Goal: Check status: Check status

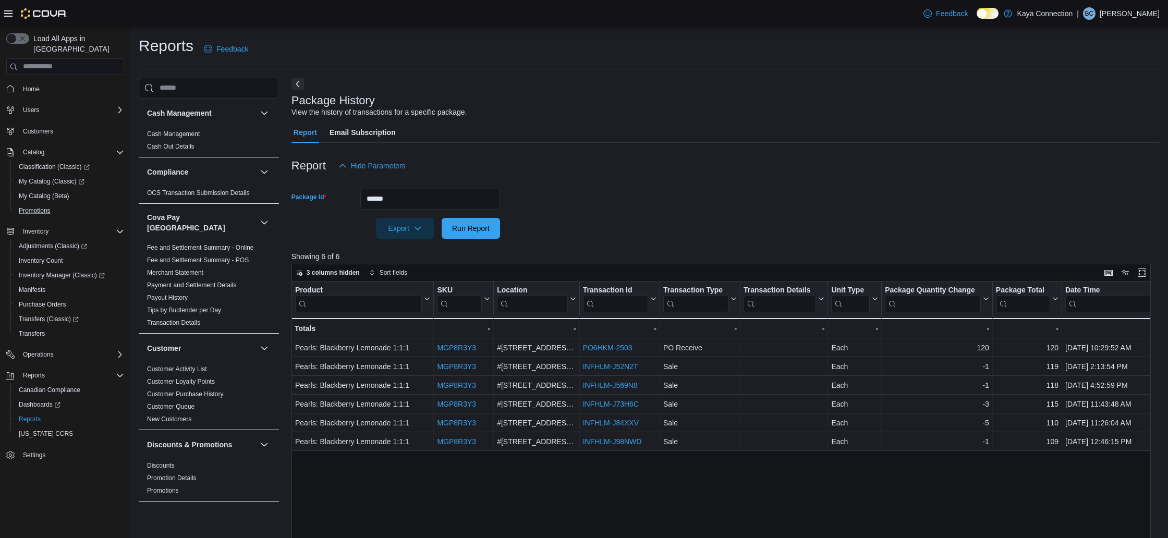
scroll to position [78, 0]
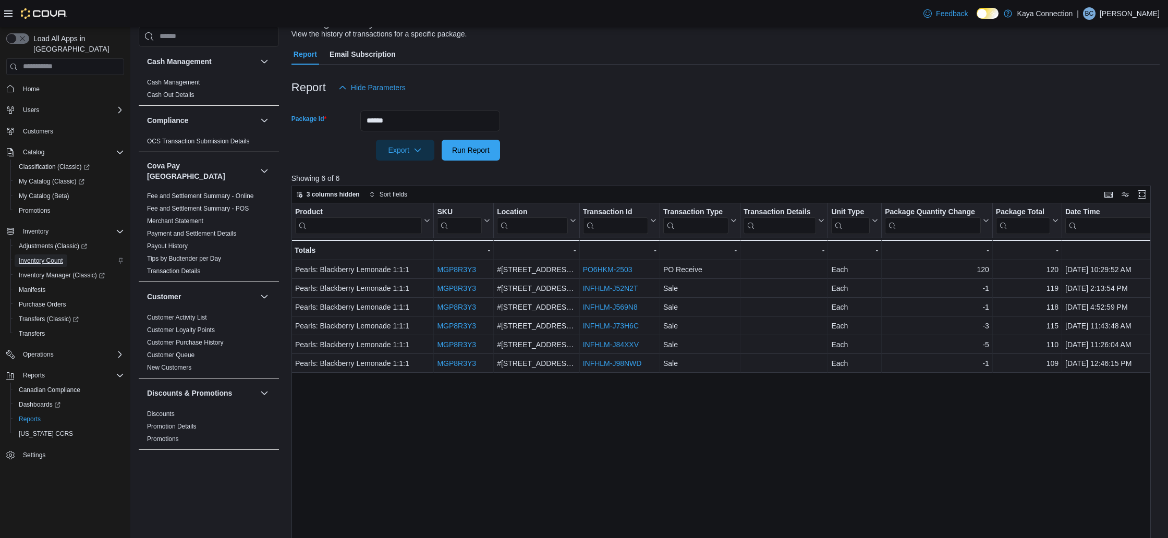
click at [46, 254] on span "Inventory Count" at bounding box center [41, 260] width 44 height 13
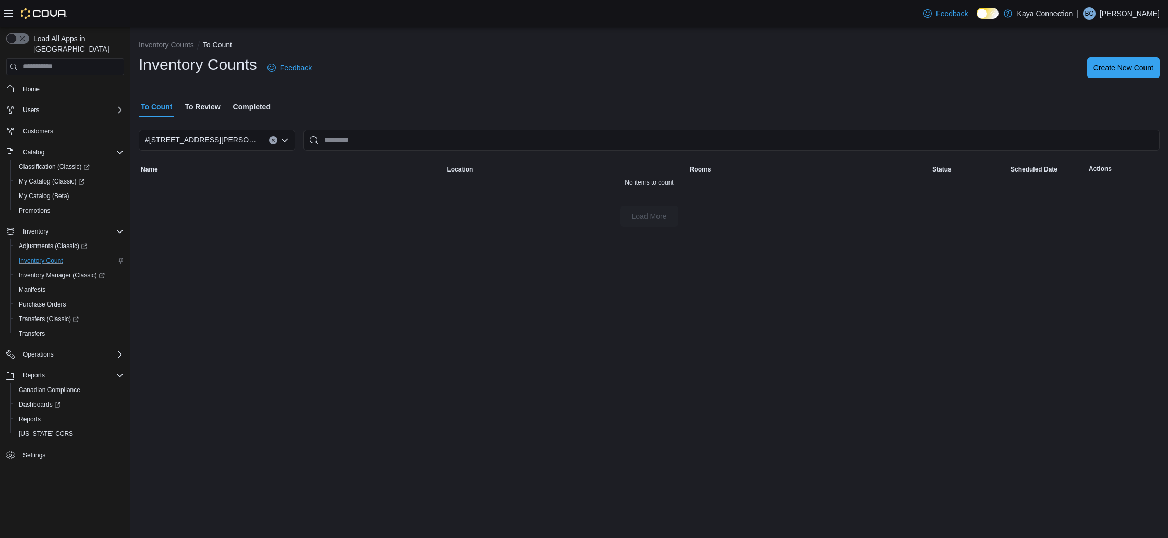
click at [200, 103] on span "To Review" at bounding box center [202, 106] width 35 height 21
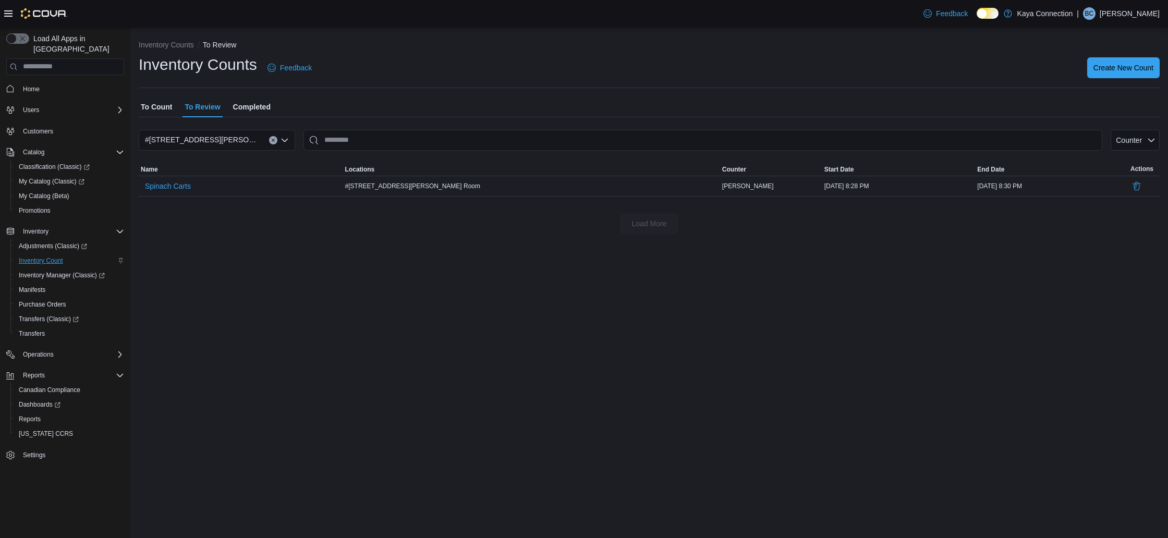
click at [268, 106] on span "Completed" at bounding box center [252, 106] width 38 height 21
